Goal: Ask a question: Seek information or help from site administrators or community

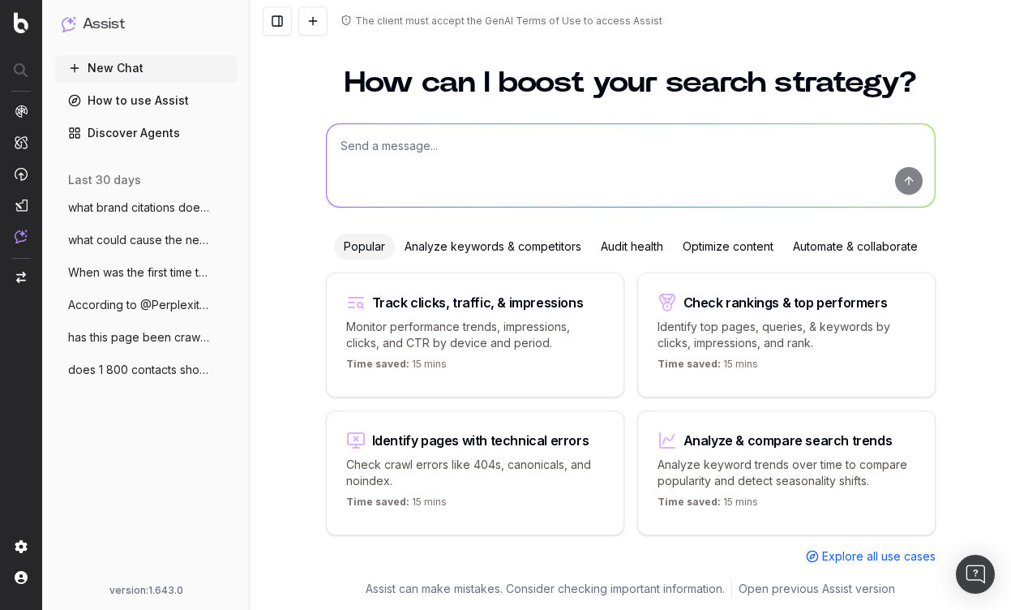
click at [154, 208] on span "what brand citations does ai give for th" at bounding box center [139, 207] width 143 height 16
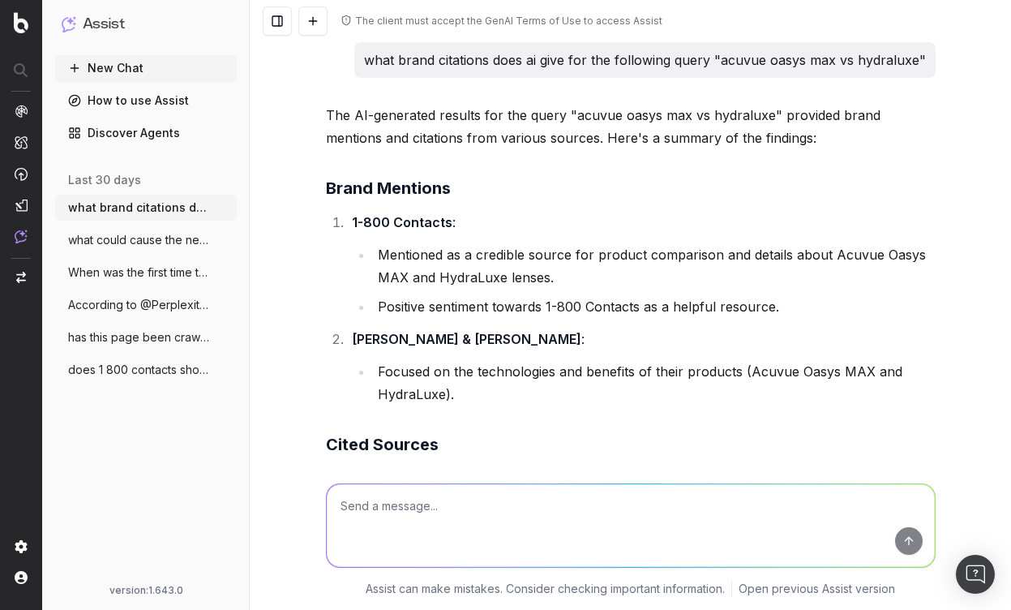
click at [135, 243] on span "what could cause the network errors we a" at bounding box center [139, 240] width 143 height 16
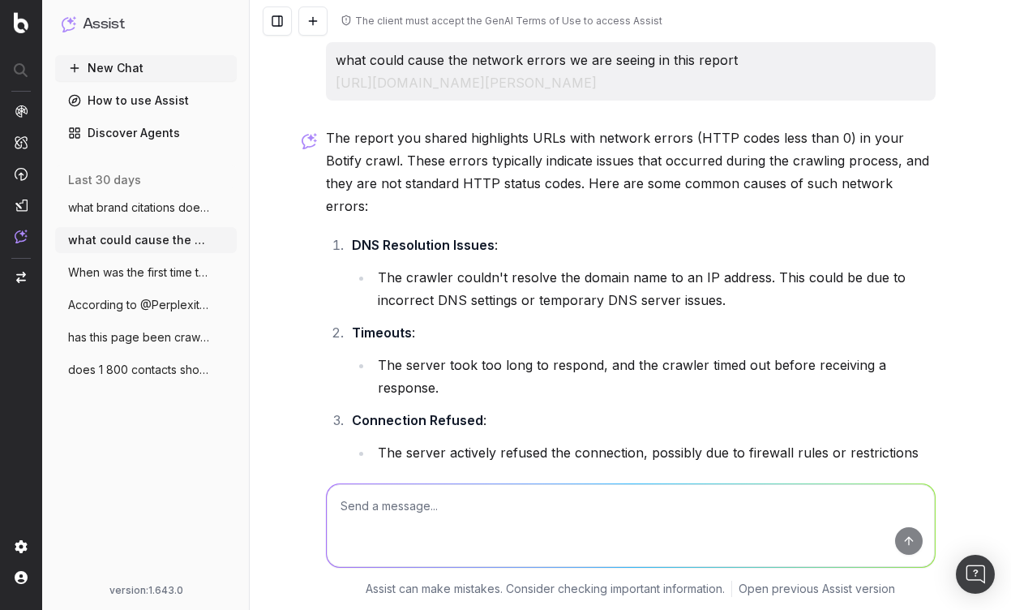
click at [118, 273] on span "When was the first time this page was cr" at bounding box center [139, 272] width 143 height 16
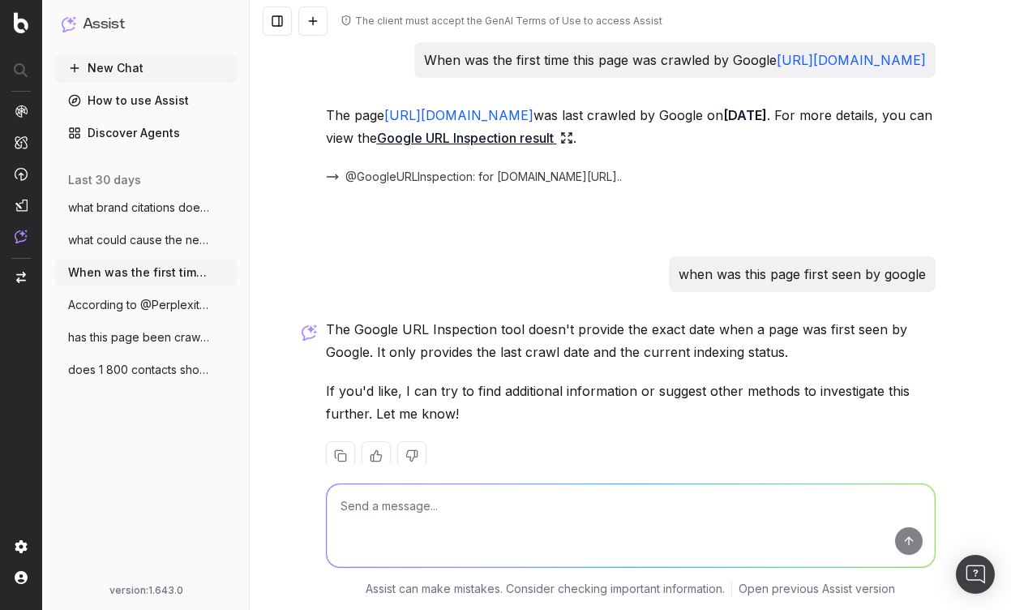
click at [92, 302] on span "According to @Perplexity how does 1 800" at bounding box center [139, 305] width 143 height 16
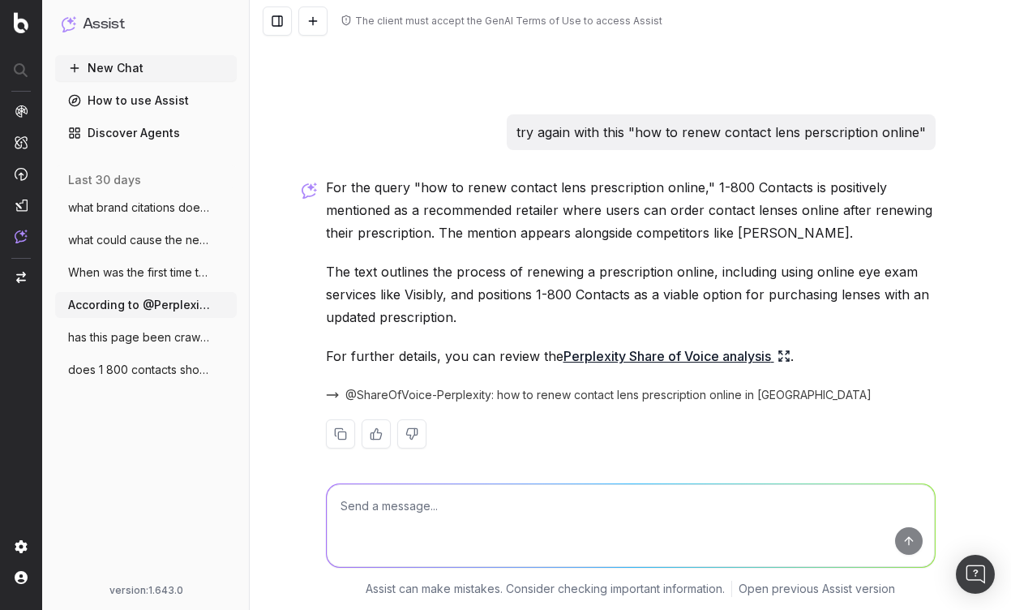
scroll to position [276, 0]
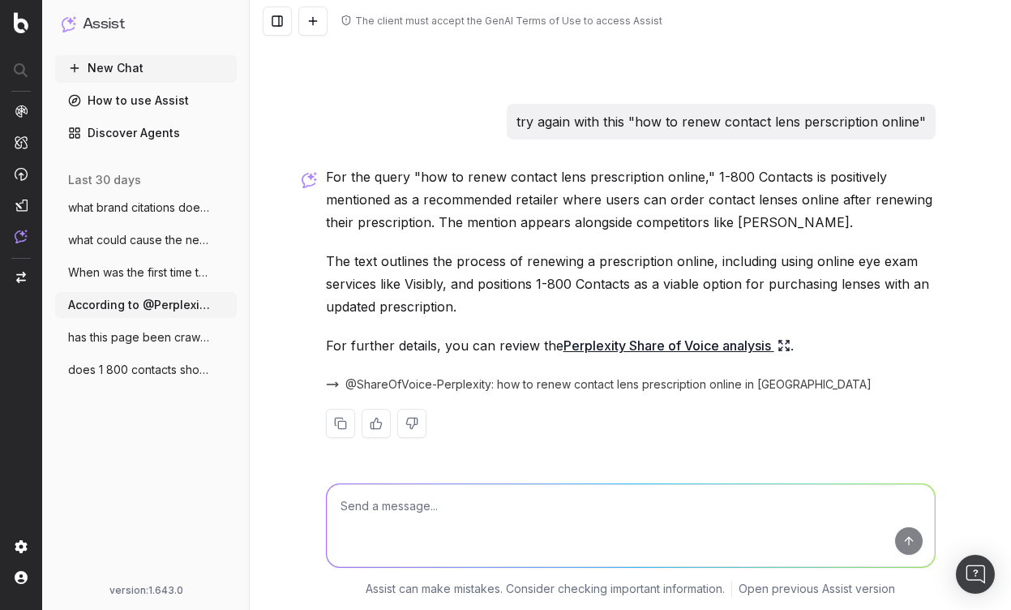
click at [779, 344] on icon at bounding box center [780, 341] width 3 height 3
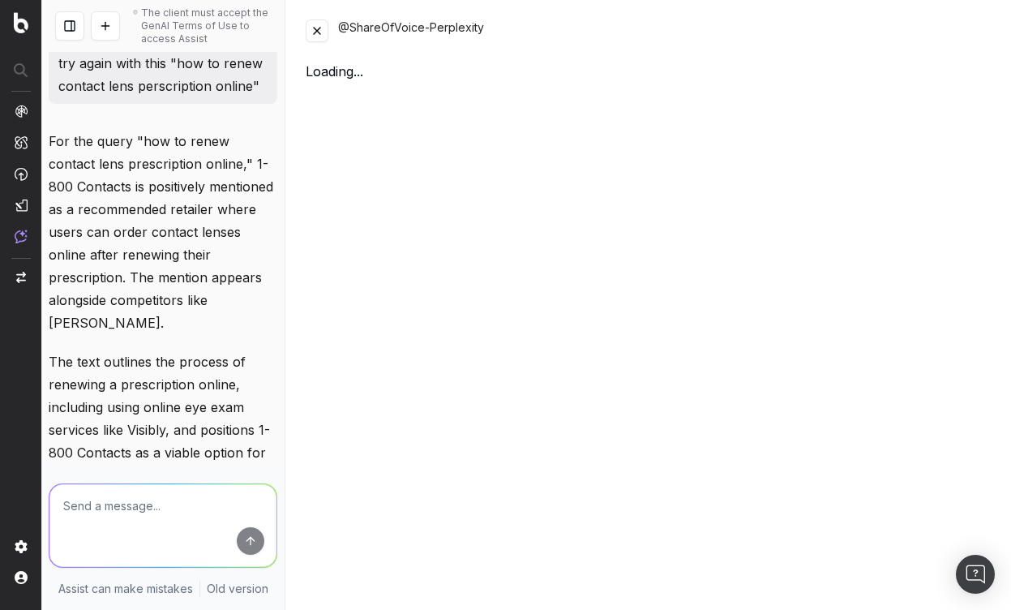
scroll to position [558, 0]
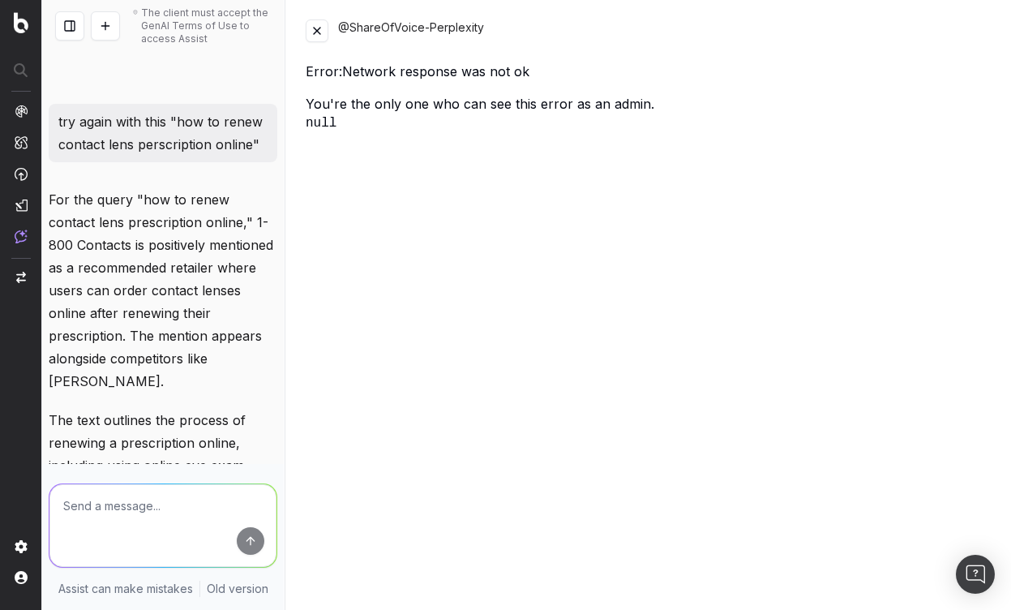
click at [315, 34] on button at bounding box center [317, 30] width 23 height 23
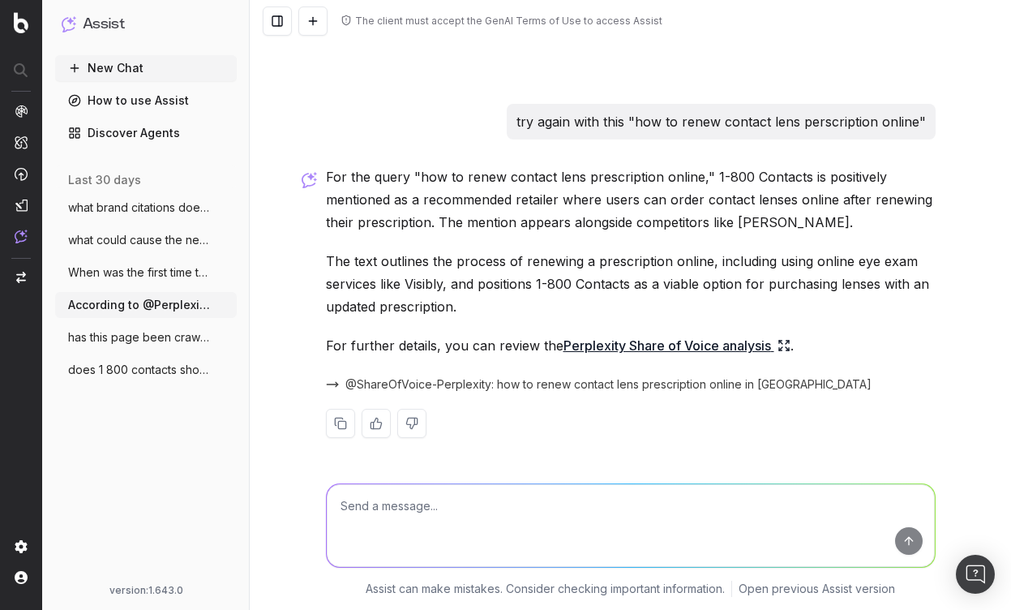
scroll to position [276, 0]
click at [109, 197] on button "what brand citations does ai give for th" at bounding box center [146, 208] width 182 height 26
